Goal: Check status: Check status

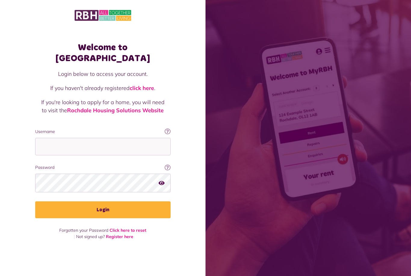
scroll to position [67, 0]
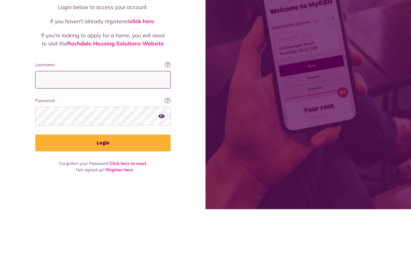
type input "**********"
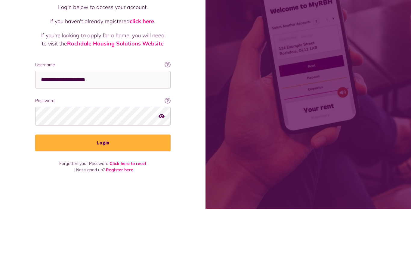
click at [103, 201] on button "Login" at bounding box center [102, 209] width 135 height 17
click at [138, 203] on button "Login" at bounding box center [102, 209] width 135 height 17
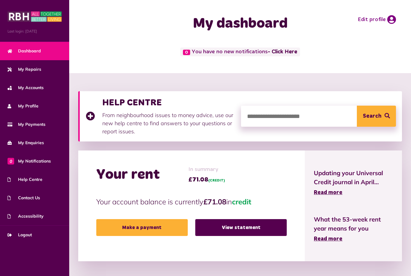
click at [41, 88] on span "My Accounts" at bounding box center [26, 88] width 36 height 6
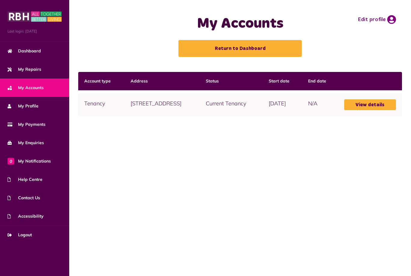
click at [374, 110] on link "View details" at bounding box center [370, 104] width 52 height 11
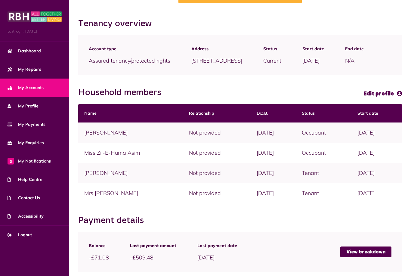
scroll to position [76, 0]
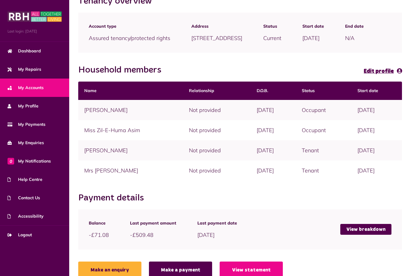
click at [371, 235] on link "View breakdown" at bounding box center [365, 229] width 51 height 11
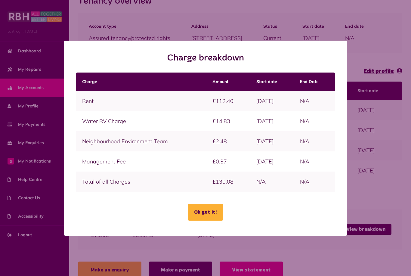
click at [214, 220] on button "Ok got it!" at bounding box center [205, 212] width 35 height 17
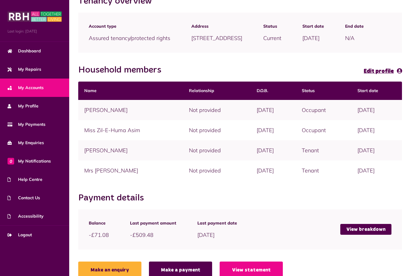
click at [243, 275] on link "View statement" at bounding box center [251, 269] width 63 height 17
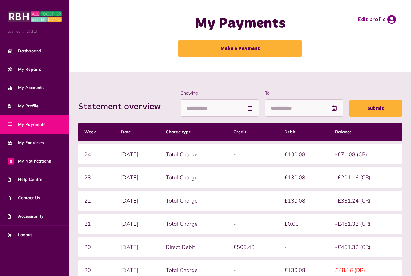
click at [36, 122] on span "My Payments" at bounding box center [27, 124] width 38 height 6
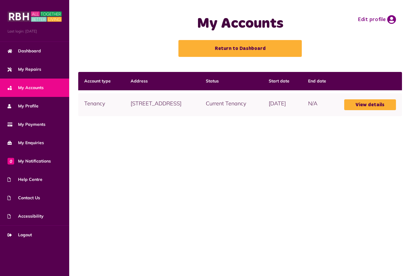
click at [374, 110] on link "View details" at bounding box center [370, 104] width 52 height 11
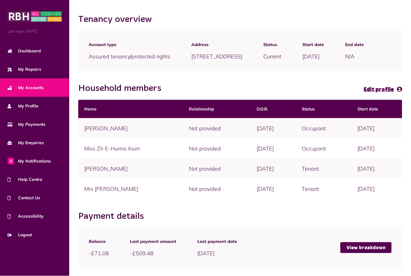
scroll to position [76, 0]
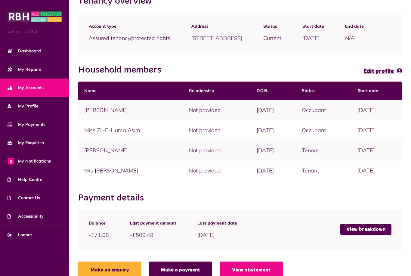
click at [362, 235] on link "View breakdown" at bounding box center [365, 229] width 51 height 11
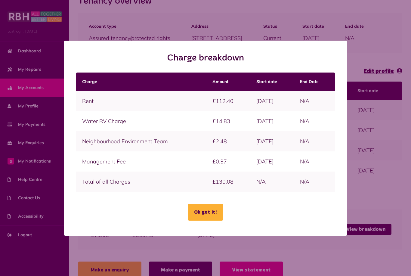
click at [209, 214] on button "Ok got it!" at bounding box center [205, 212] width 35 height 17
